Goal: Contribute content: Add original content to the website for others to see

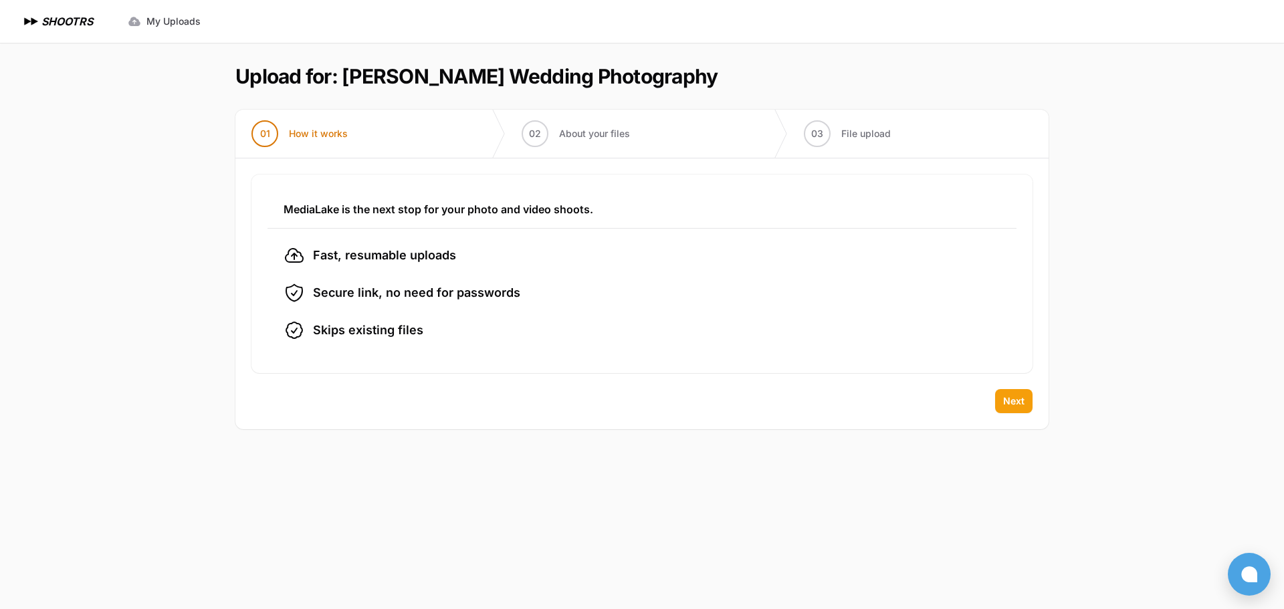
click at [1012, 401] on span "Next" at bounding box center [1013, 401] width 21 height 13
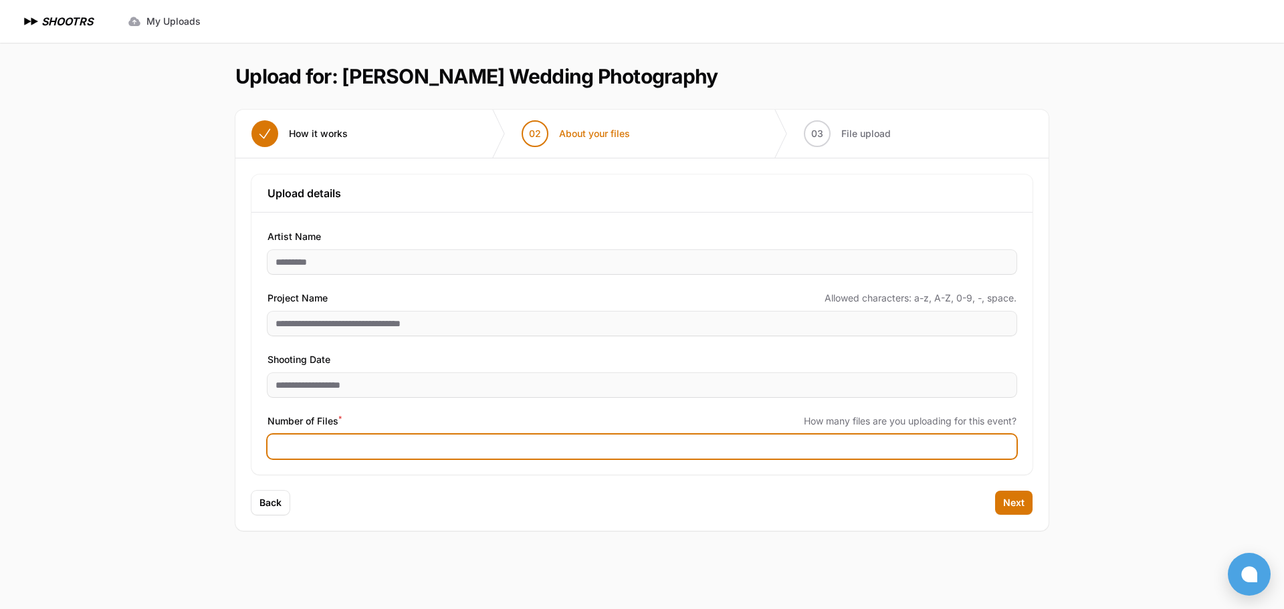
click at [324, 443] on input "Number of Files *" at bounding box center [641, 447] width 749 height 24
type input "****"
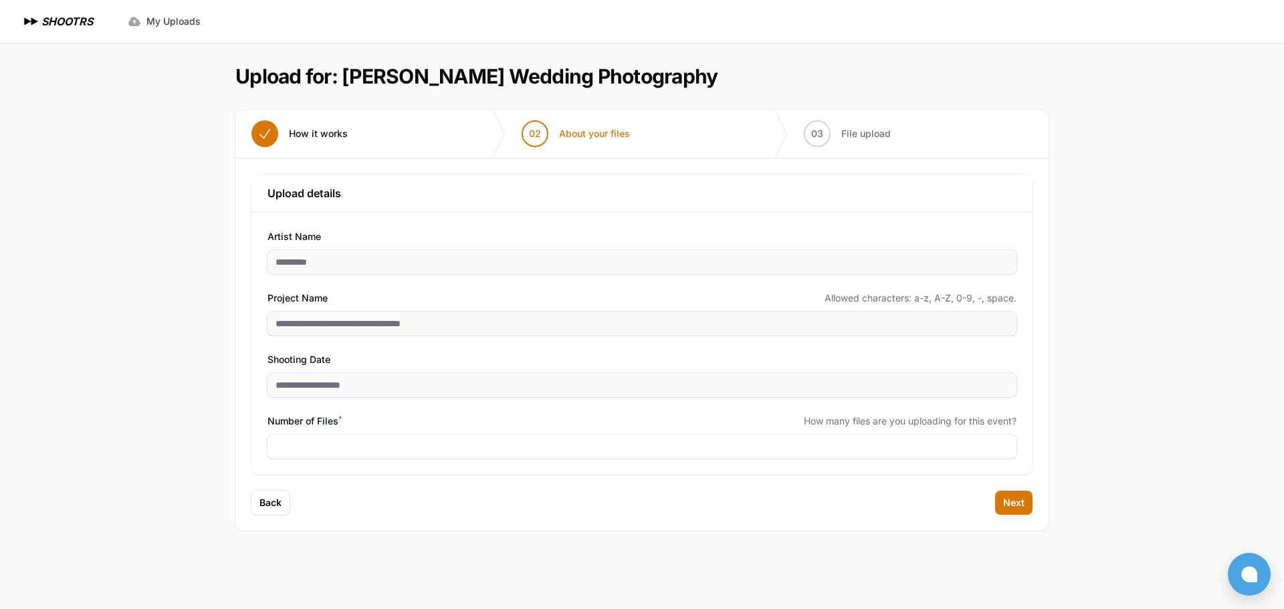
click at [171, 430] on div "Expand sidebar Collapse sidebar SHOOTRS SHOOTRS My Uploads" at bounding box center [642, 304] width 1284 height 609
click at [1018, 501] on span "Next" at bounding box center [1013, 502] width 21 height 13
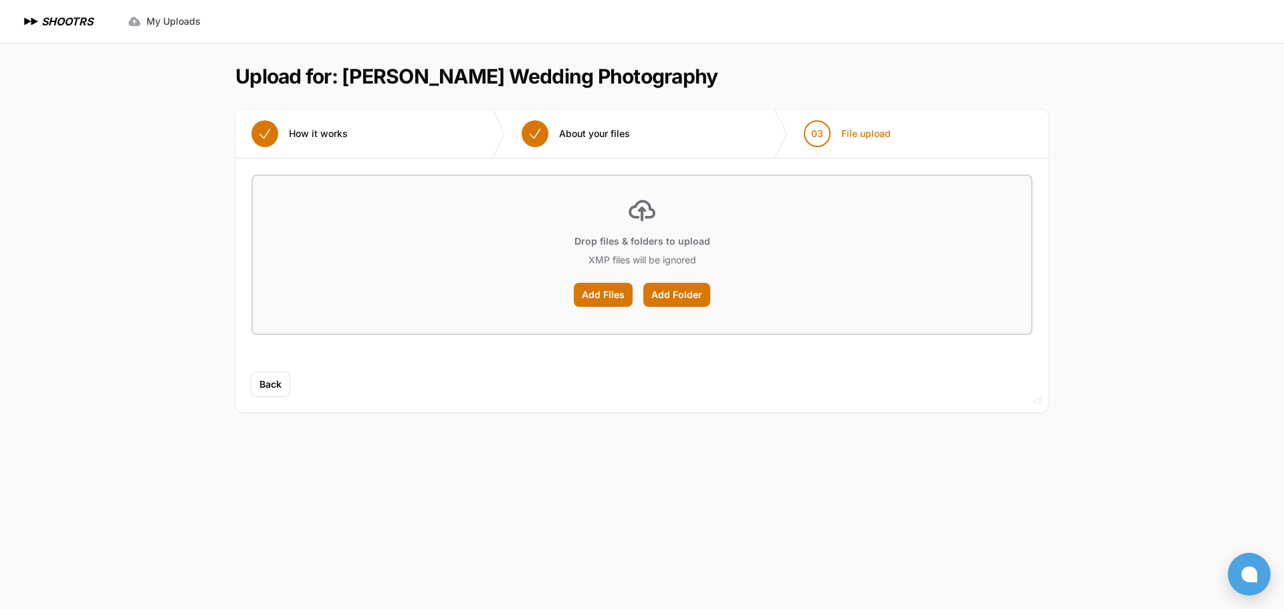
click at [741, 360] on div "Upload placeholder Optimize your upload experience We recommend Google Chrome f…" at bounding box center [641, 265] width 813 height 214
click at [676, 296] on label "Add Folder" at bounding box center [676, 295] width 67 height 24
click at [0, 0] on input "Add Folder" at bounding box center [0, 0] width 0 height 0
